Goal: Check status: Check status

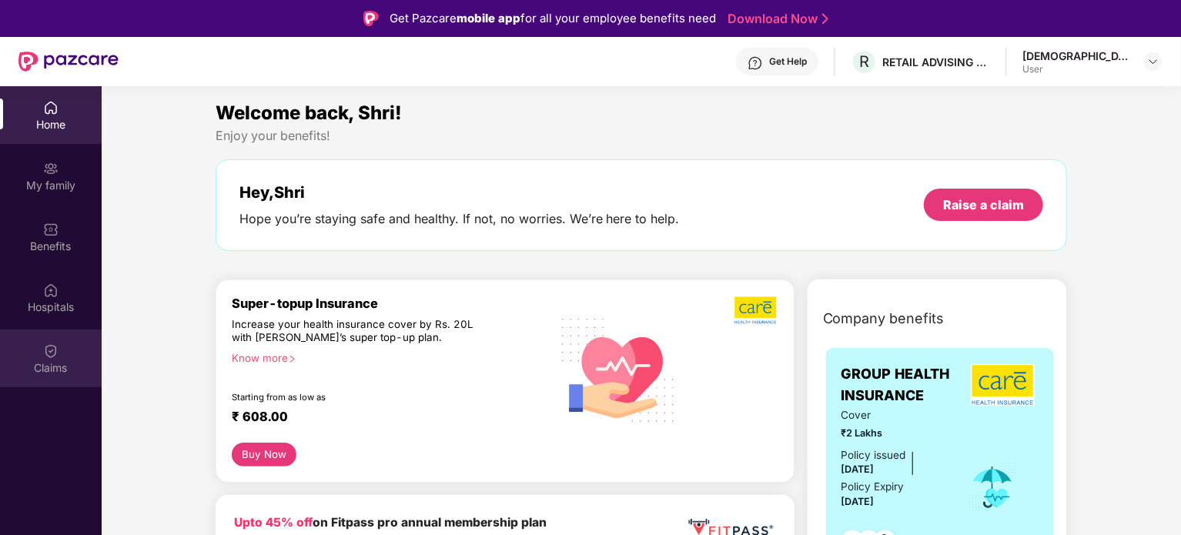
click at [46, 368] on div "Claims" at bounding box center [51, 367] width 102 height 15
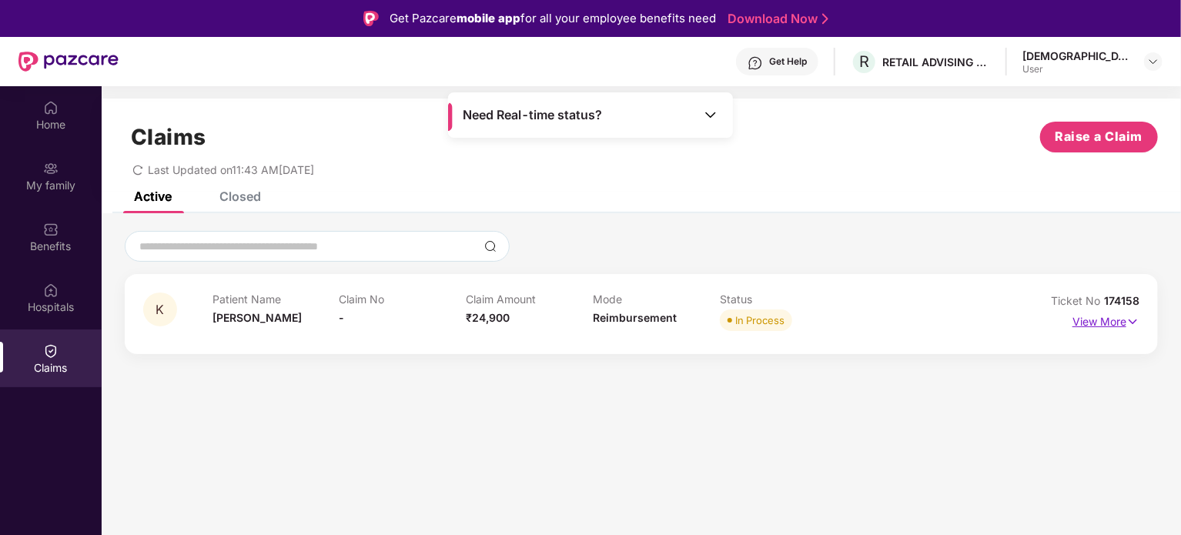
click at [1125, 322] on p "View More" at bounding box center [1105, 319] width 67 height 21
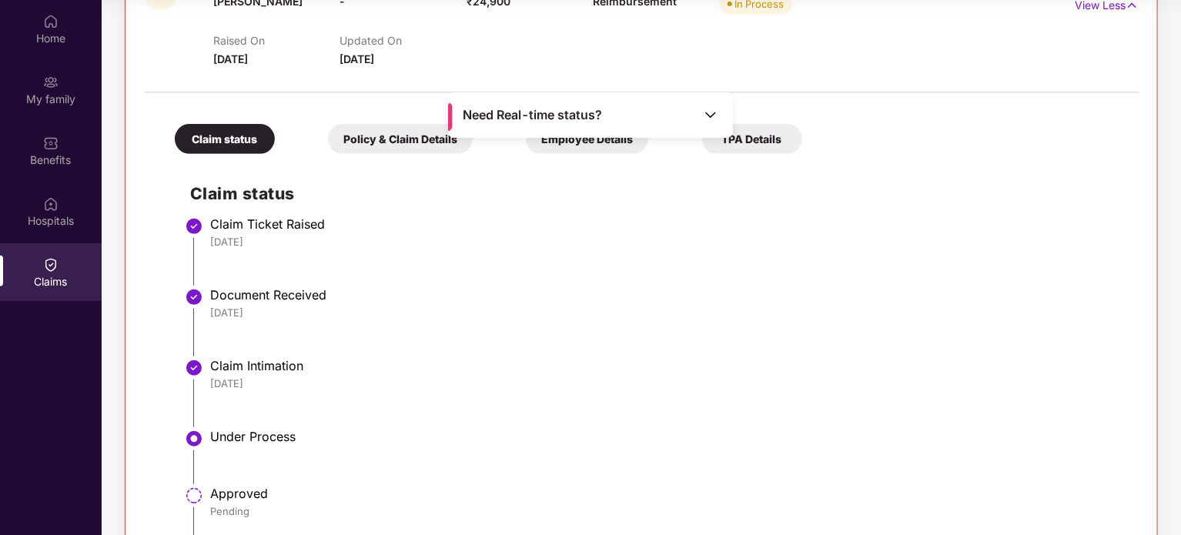
scroll to position [329, 0]
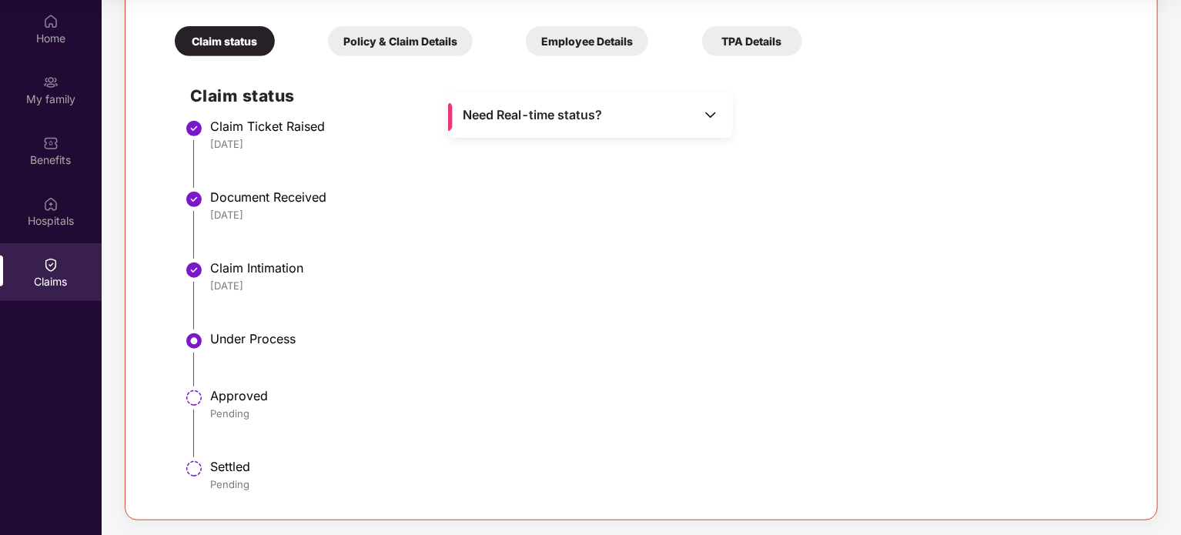
click at [214, 393] on div "Approved" at bounding box center [666, 395] width 913 height 15
drag, startPoint x: 214, startPoint y: 393, endPoint x: 246, endPoint y: 329, distance: 71.6
click at [246, 329] on ul "Claim Ticket Raised [DATE] Document Received [DATE] Claim Intimation [DATE] Und…" at bounding box center [656, 312] width 933 height 377
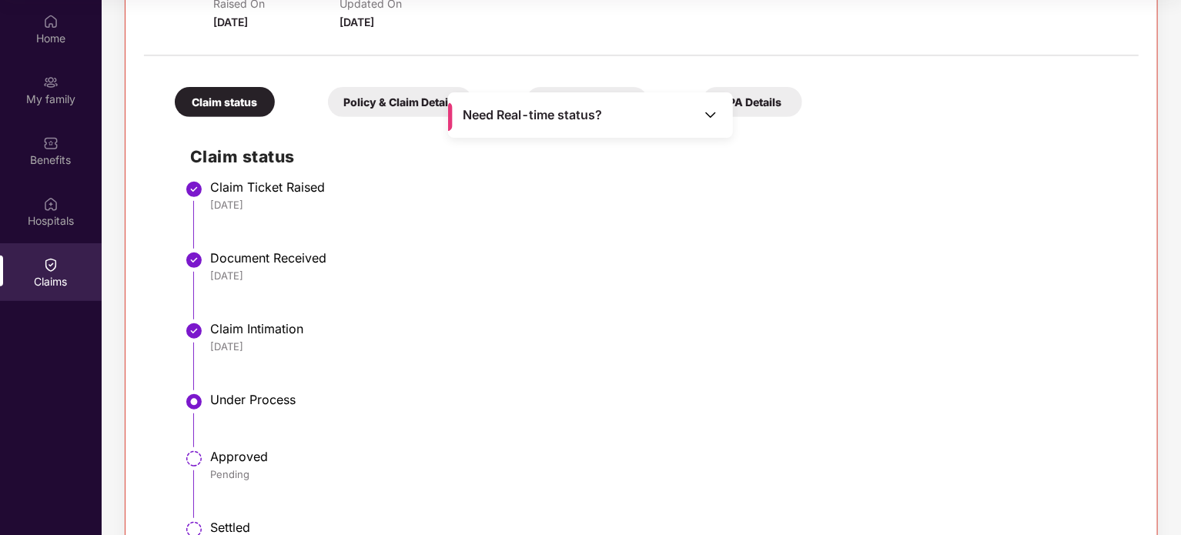
scroll to position [175, 0]
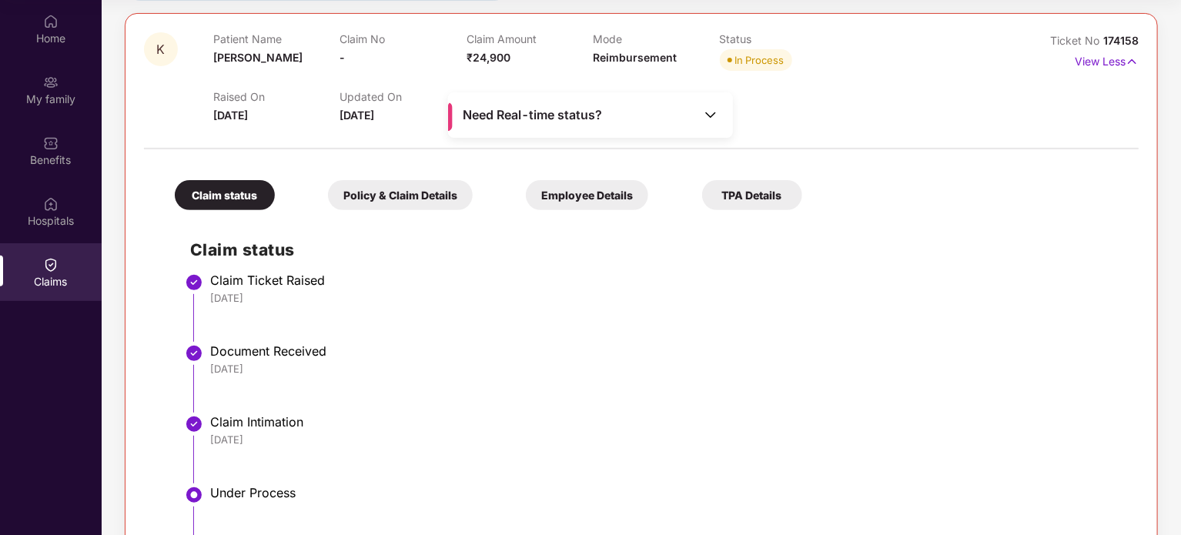
click at [597, 124] on div "Need Real-time status?" at bounding box center [590, 114] width 285 height 45
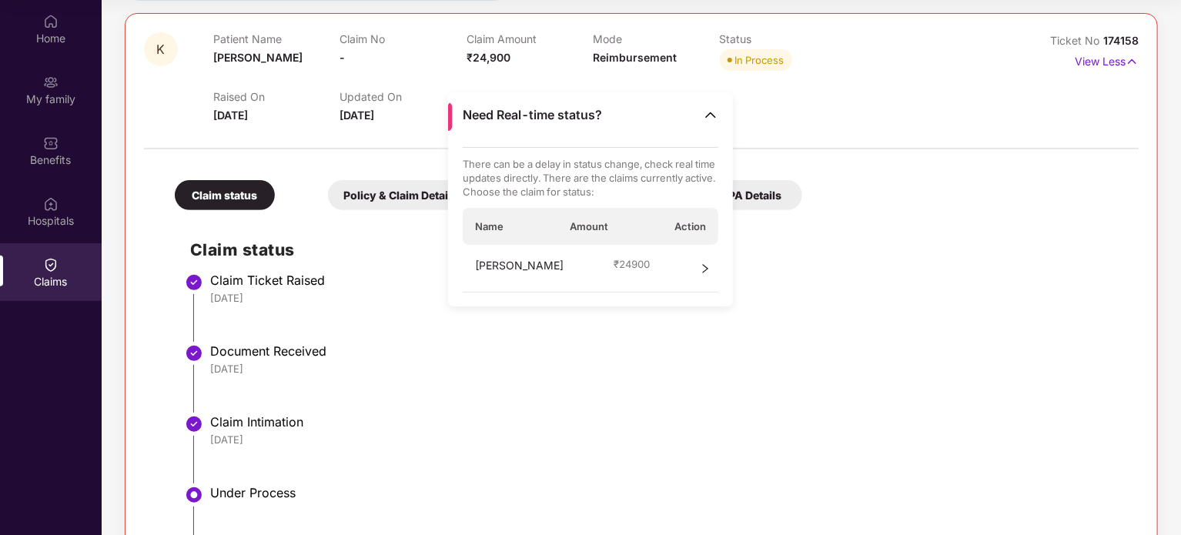
click at [620, 272] on div "[PERSON_NAME] ₹ 24900" at bounding box center [591, 269] width 256 height 48
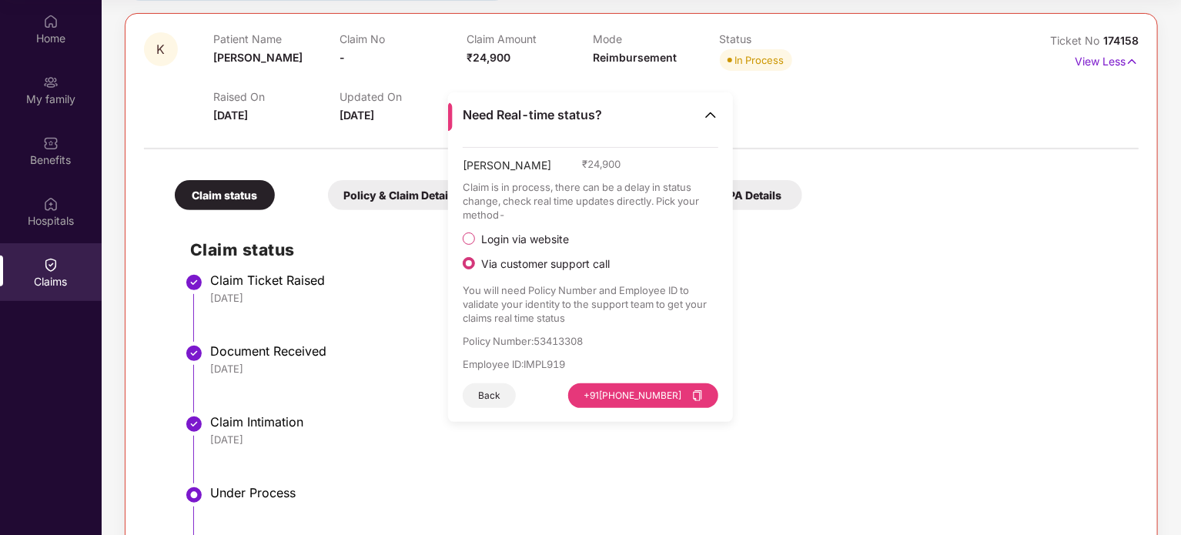
click at [557, 239] on span "Login via website" at bounding box center [525, 239] width 100 height 14
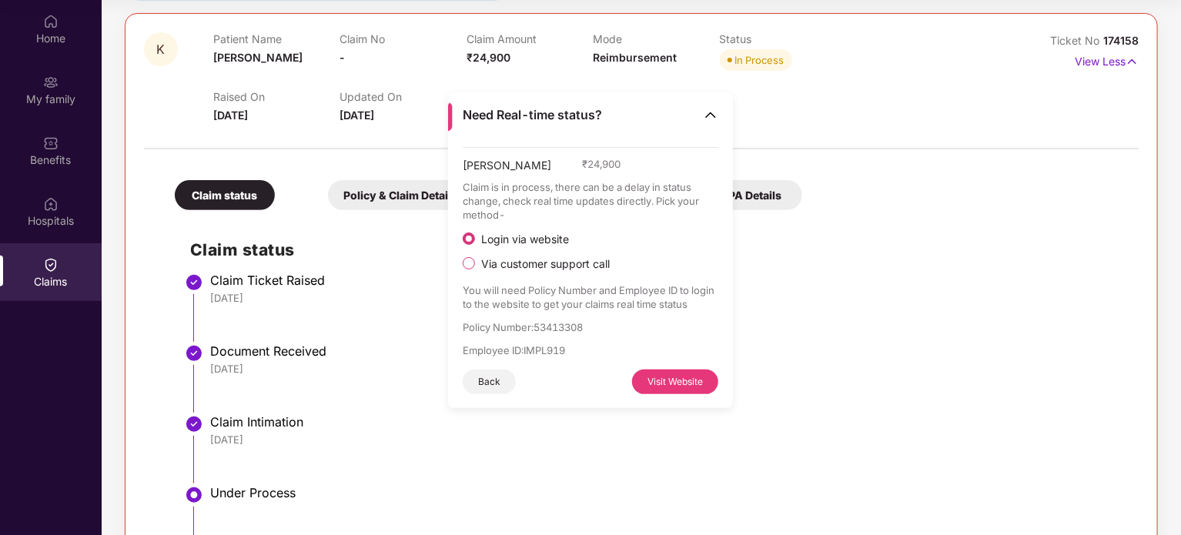
click at [580, 324] on p "Policy Number : 53413308" at bounding box center [591, 327] width 256 height 14
copy p "53413308"
click at [679, 378] on button "Visit Website" at bounding box center [675, 381] width 86 height 25
click at [536, 260] on span "Via customer support call" at bounding box center [545, 264] width 141 height 14
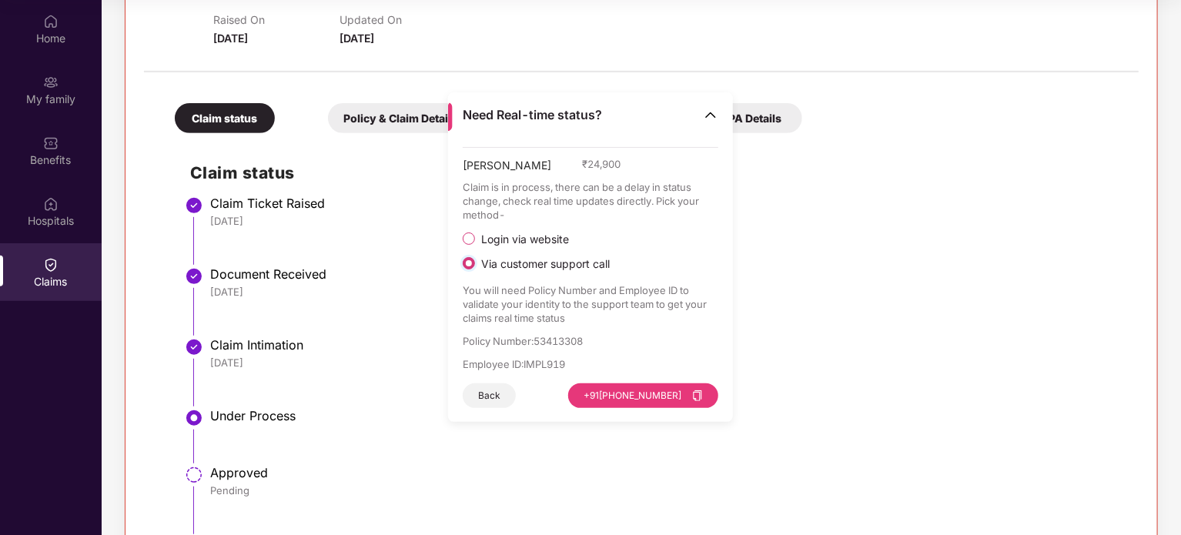
scroll to position [329, 0]
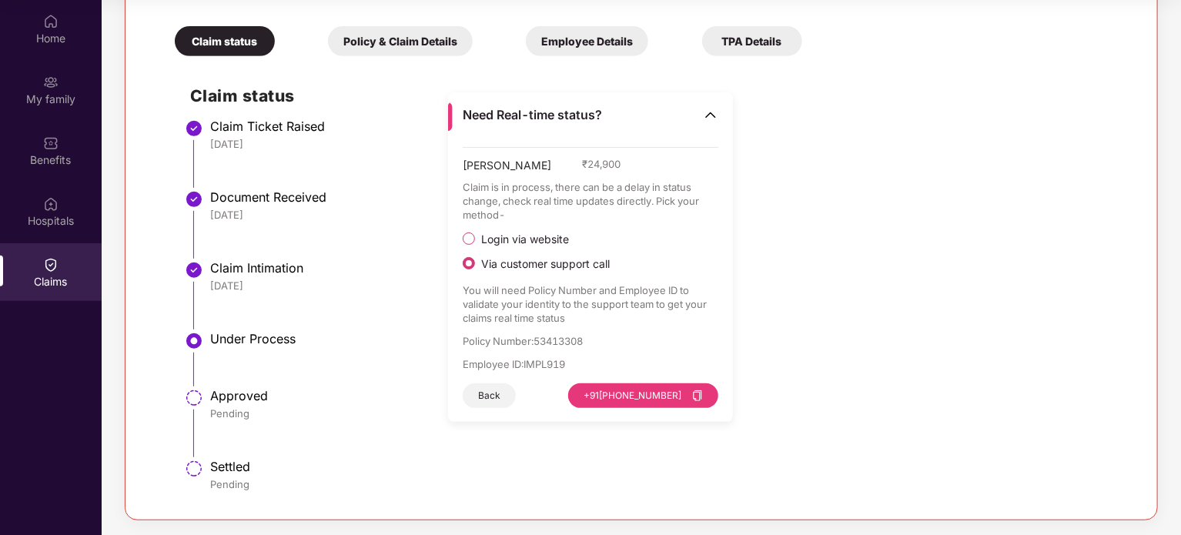
click at [303, 203] on div "Document Received" at bounding box center [666, 196] width 913 height 15
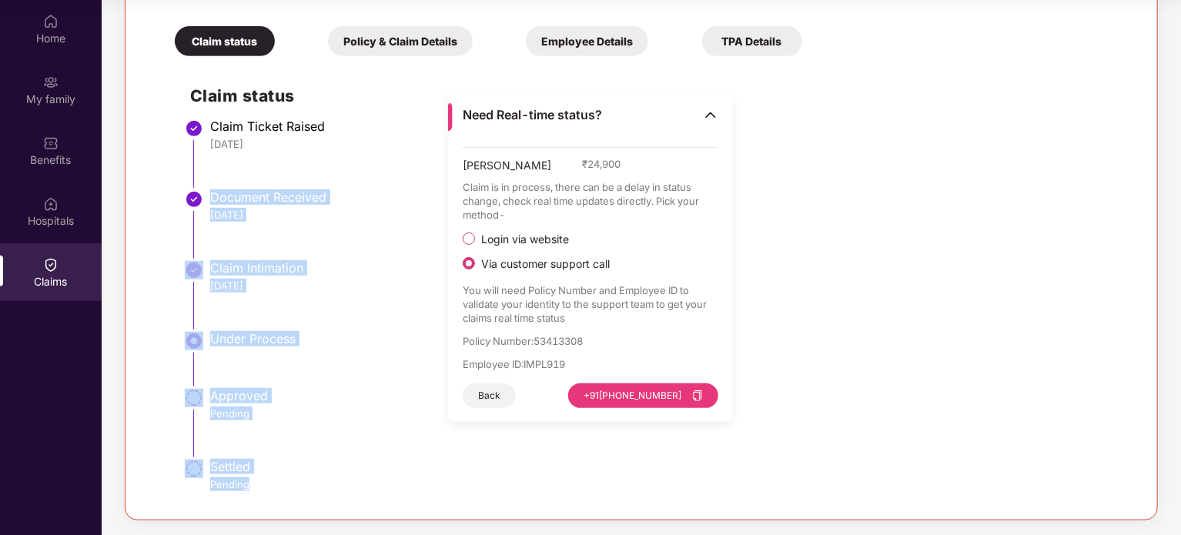
drag, startPoint x: 303, startPoint y: 203, endPoint x: 271, endPoint y: 493, distance: 291.9
click at [271, 493] on ul "Claim Ticket Raised [DATE] Document Received [DATE] Claim Intimation [DATE] Und…" at bounding box center [656, 312] width 933 height 377
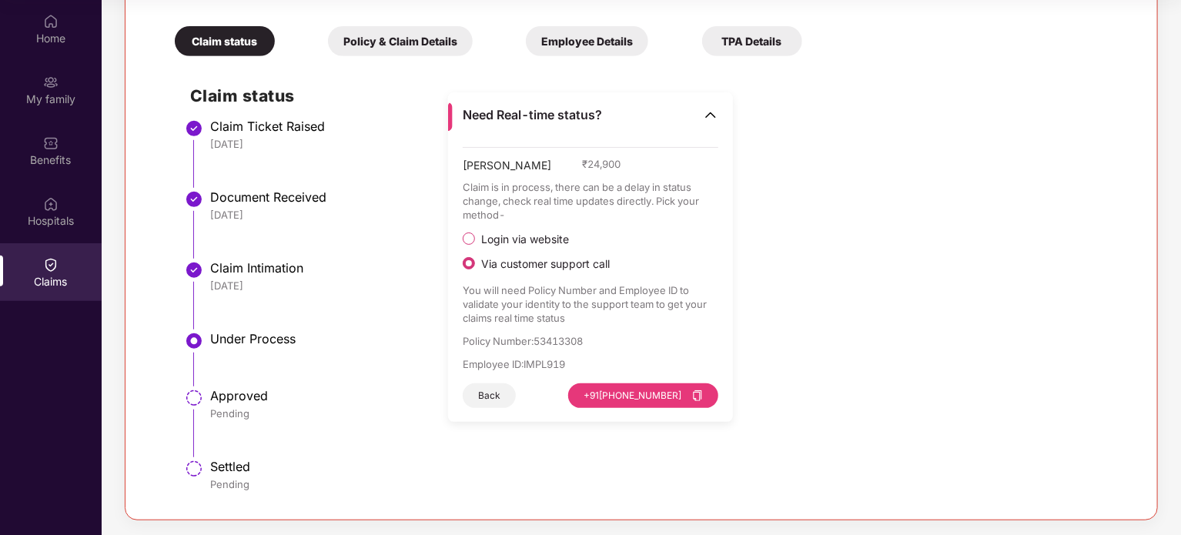
click at [394, 44] on div "Policy & Claim Details" at bounding box center [400, 41] width 145 height 30
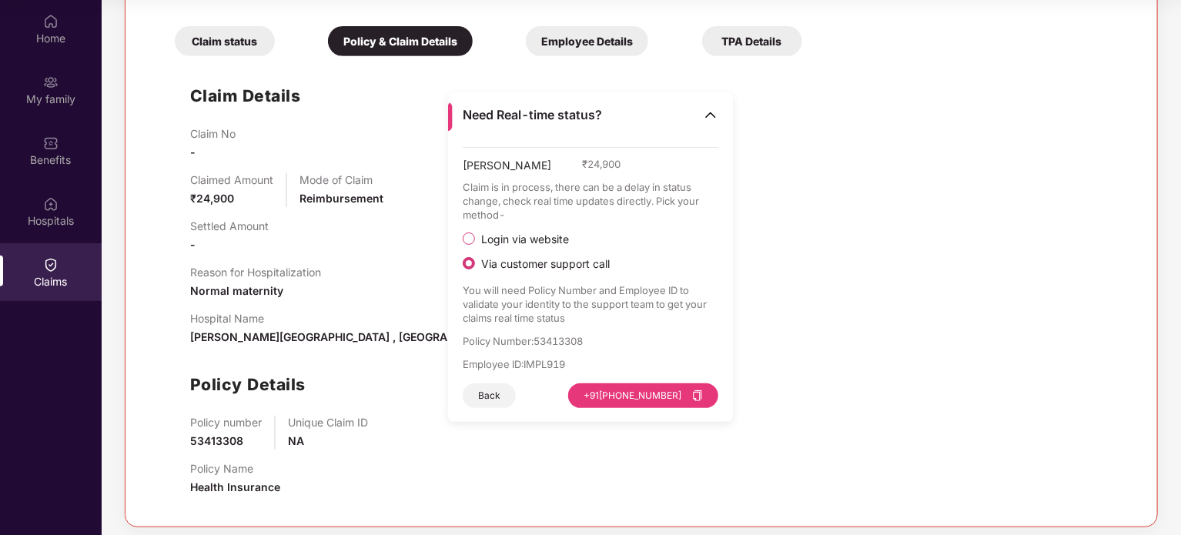
click at [567, 45] on div "Employee Details" at bounding box center [587, 41] width 122 height 30
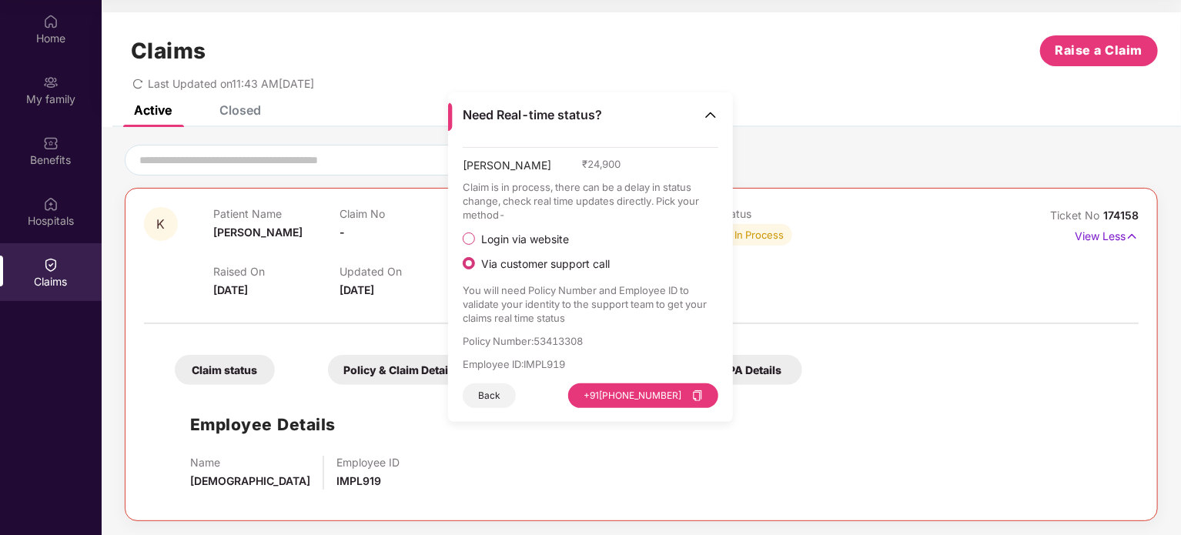
click at [1034, 300] on div at bounding box center [641, 315] width 994 height 32
click at [623, 205] on p "Claim is in process, there can be a delay in status change, check real time upd…" at bounding box center [591, 201] width 256 height 42
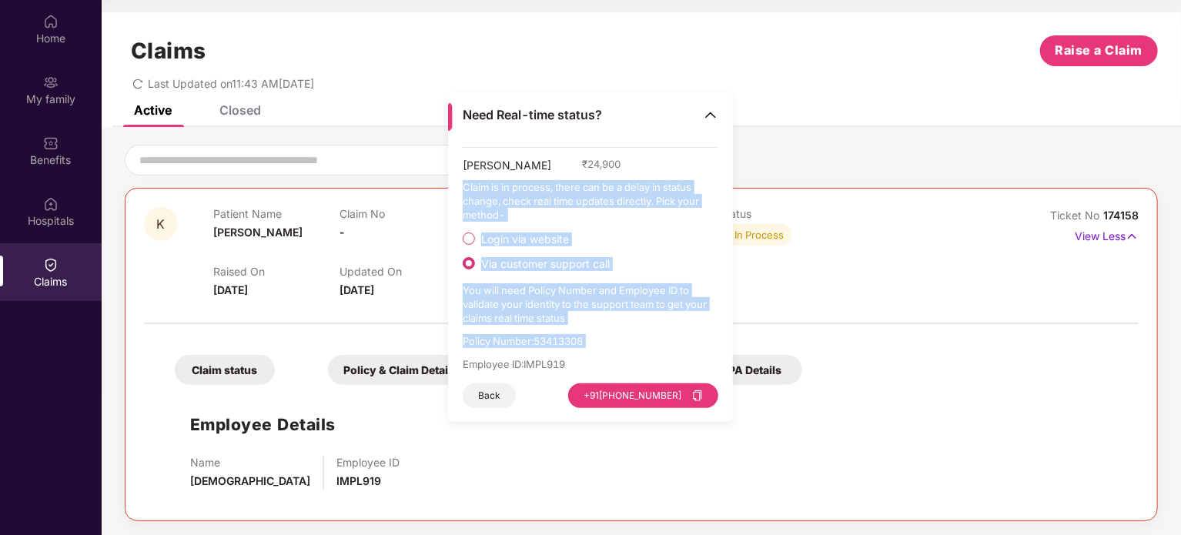
drag, startPoint x: 623, startPoint y: 205, endPoint x: 566, endPoint y: 345, distance: 150.9
click at [566, 345] on div "[PERSON_NAME] ₹ 24,900 Claim is in process, there can be a delay in status chan…" at bounding box center [591, 277] width 256 height 261
click at [566, 345] on p "Policy Number : 53413308" at bounding box center [591, 341] width 256 height 14
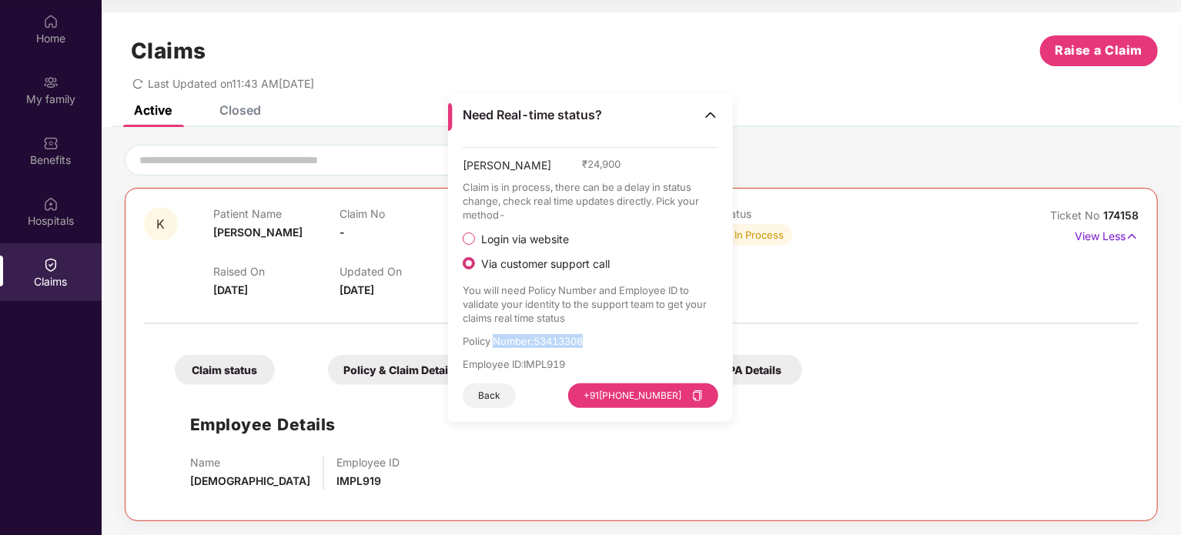
drag, startPoint x: 566, startPoint y: 345, endPoint x: 506, endPoint y: 339, distance: 60.3
click at [506, 339] on p "Policy Number : 53413308" at bounding box center [591, 341] width 256 height 14
drag, startPoint x: 506, startPoint y: 339, endPoint x: 465, endPoint y: 346, distance: 42.1
click at [465, 346] on p "Policy Number : 53413308" at bounding box center [591, 341] width 256 height 14
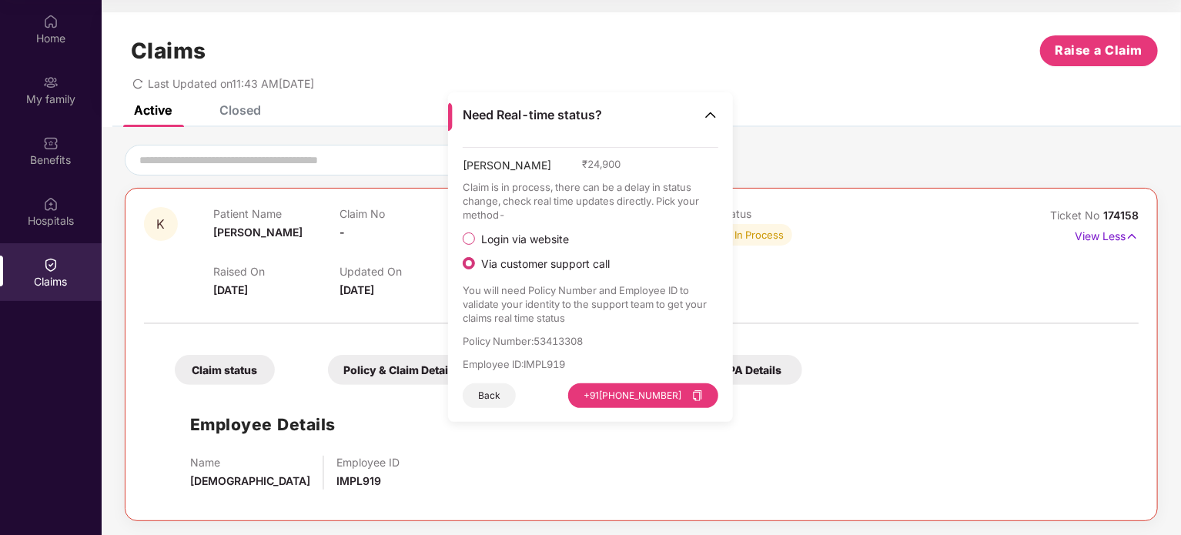
click at [535, 350] on div "Policy Number : 53413308 Employee ID : IMPL919" at bounding box center [591, 352] width 256 height 37
click at [526, 371] on div "[PERSON_NAME] ₹ 24,900 Claim is in process, there can be a delay in status chan…" at bounding box center [591, 277] width 256 height 261
click at [523, 368] on div "[PERSON_NAME] ₹ 24,900 Claim is in process, there can be a delay in status chan…" at bounding box center [591, 277] width 256 height 261
click at [523, 368] on p "Employee ID : IMPL919" at bounding box center [591, 364] width 256 height 14
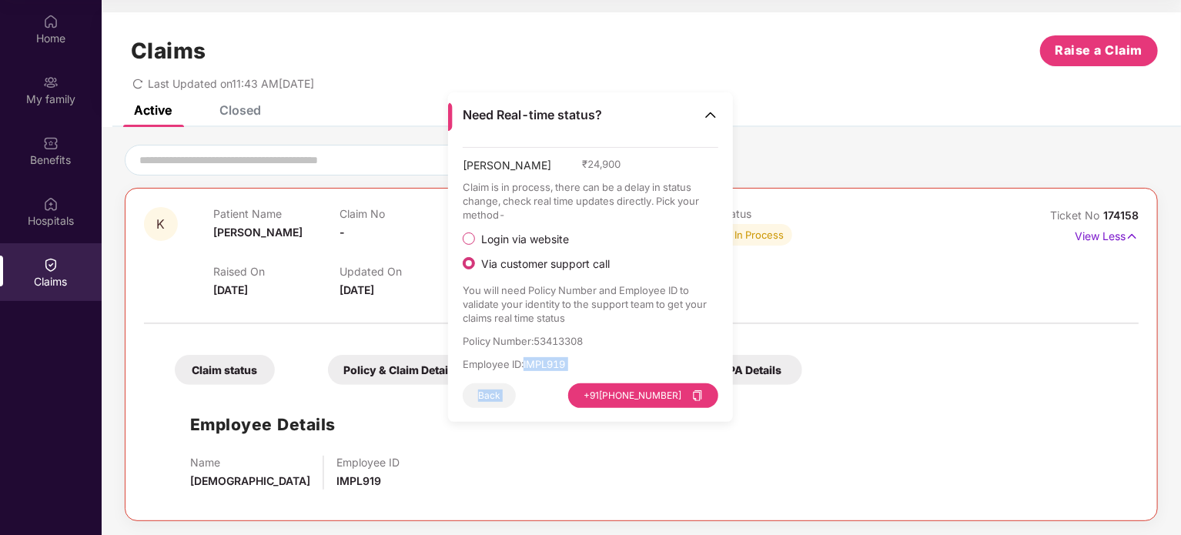
drag, startPoint x: 523, startPoint y: 368, endPoint x: 476, endPoint y: 338, distance: 55.1
click at [476, 338] on div "Policy Number : 53413308 Employee ID : IMPL919" at bounding box center [591, 352] width 256 height 37
click at [476, 338] on p "Policy Number : 53413308" at bounding box center [591, 341] width 256 height 14
drag, startPoint x: 476, startPoint y: 338, endPoint x: 535, endPoint y: 342, distance: 58.7
click at [535, 342] on p "Policy Number : 53413308" at bounding box center [591, 341] width 256 height 14
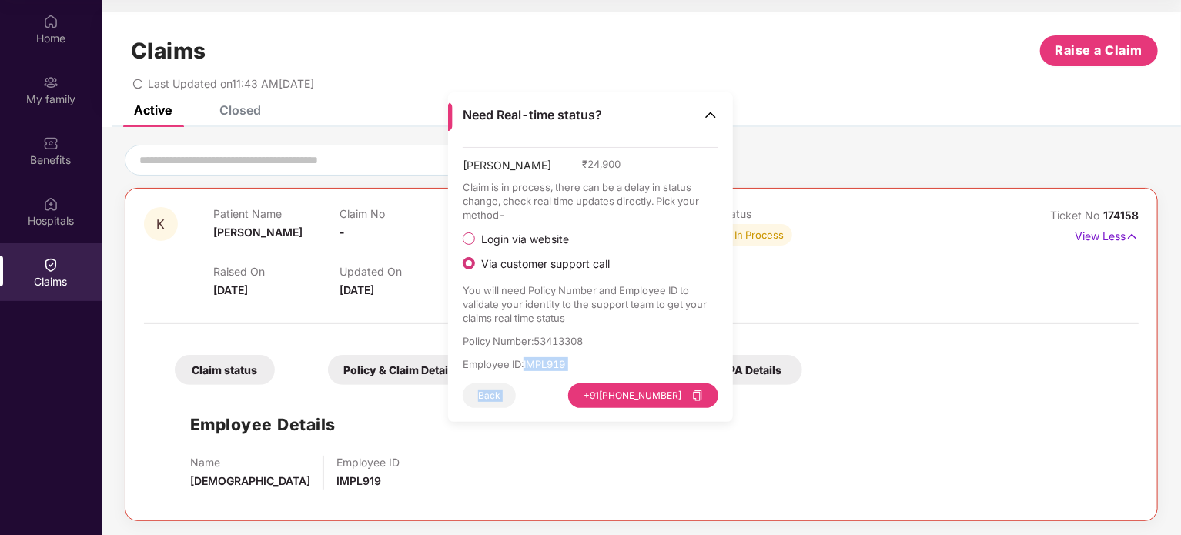
click at [535, 342] on p "Policy Number : 53413308" at bounding box center [591, 341] width 256 height 14
drag, startPoint x: 535, startPoint y: 342, endPoint x: 523, endPoint y: 366, distance: 25.8
click at [523, 366] on div "Policy Number : 53413308 Employee ID : IMPL919" at bounding box center [591, 352] width 256 height 37
click at [523, 366] on p "Employee ID : IMPL919" at bounding box center [591, 364] width 256 height 14
drag, startPoint x: 523, startPoint y: 366, endPoint x: 459, endPoint y: 333, distance: 71.6
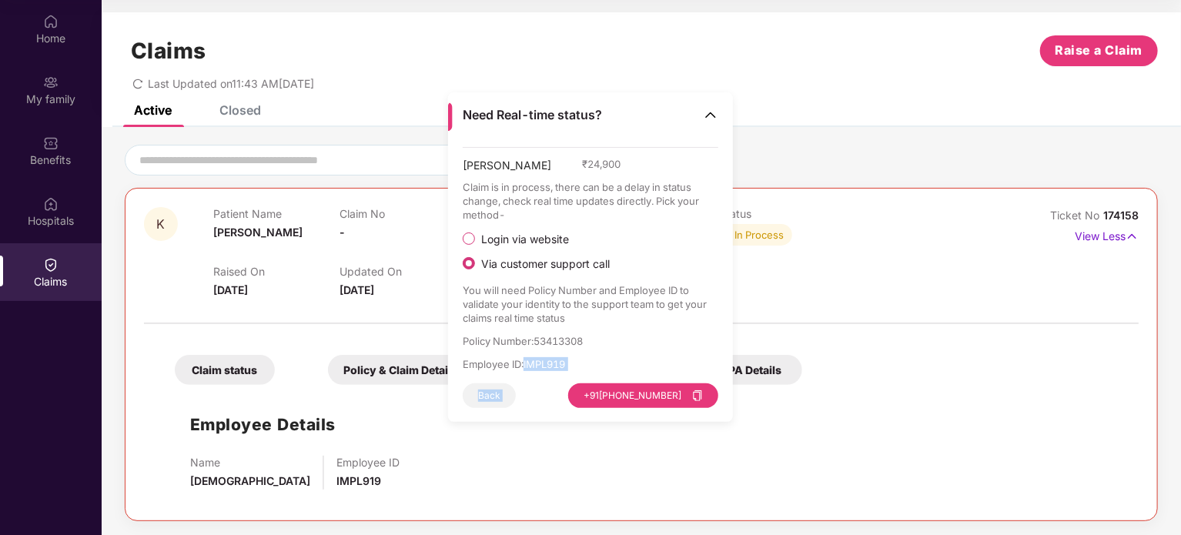
click at [459, 333] on div "[PERSON_NAME] ₹ 24,900 Claim is in process, there can be a delay in status chan…" at bounding box center [590, 285] width 285 height 276
click at [704, 118] on img at bounding box center [710, 114] width 15 height 15
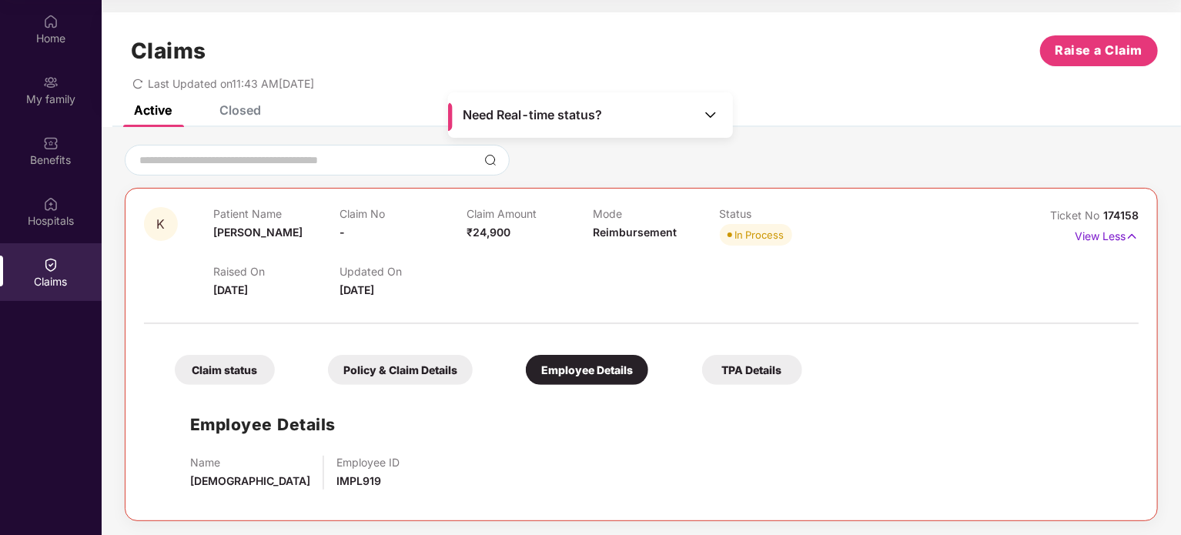
click at [625, 239] on div "Mode Reimbursement" at bounding box center [656, 228] width 126 height 42
drag, startPoint x: 625, startPoint y: 239, endPoint x: 386, endPoint y: 242, distance: 238.6
click at [386, 242] on div "Patient Name [PERSON_NAME] No - Claim Amount ₹24,900 Mode Reimbursement Status …" at bounding box center [593, 228] width 760 height 42
click at [256, 238] on span "[PERSON_NAME]" at bounding box center [257, 231] width 89 height 13
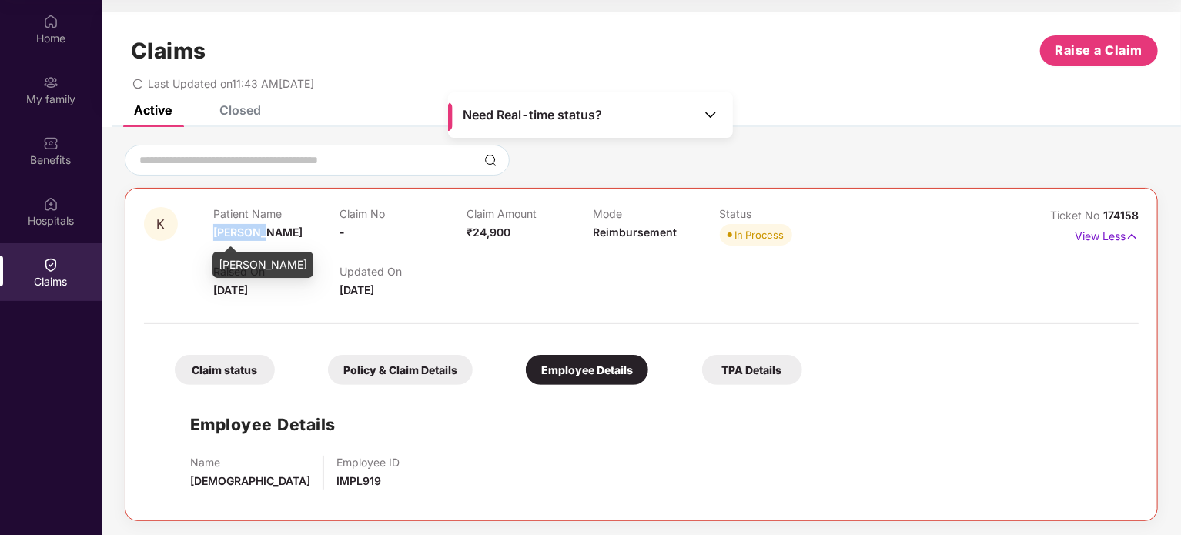
click at [256, 238] on span "[PERSON_NAME]" at bounding box center [257, 231] width 89 height 13
